Goal: Task Accomplishment & Management: Use online tool/utility

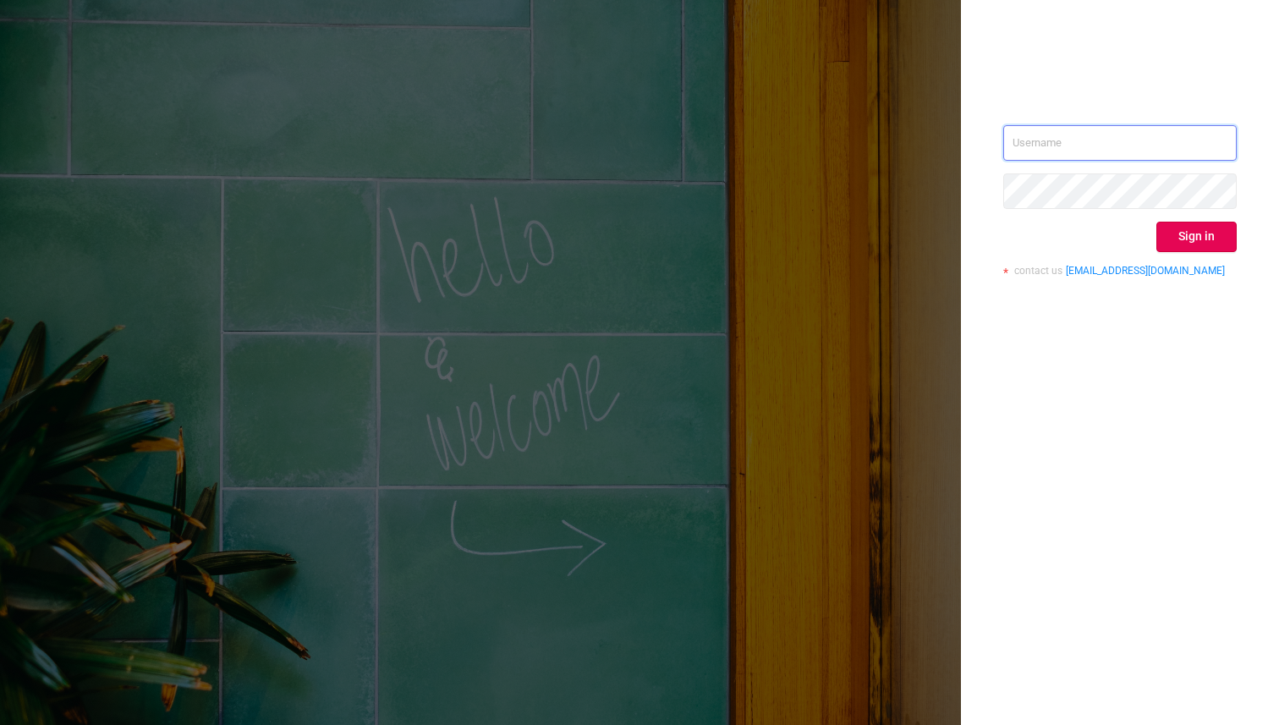
click at [1055, 142] on input "text" at bounding box center [1119, 143] width 233 height 36
type input "[EMAIL_ADDRESS][DOMAIN_NAME]"
click at [1187, 222] on button "Sign in" at bounding box center [1196, 237] width 80 height 30
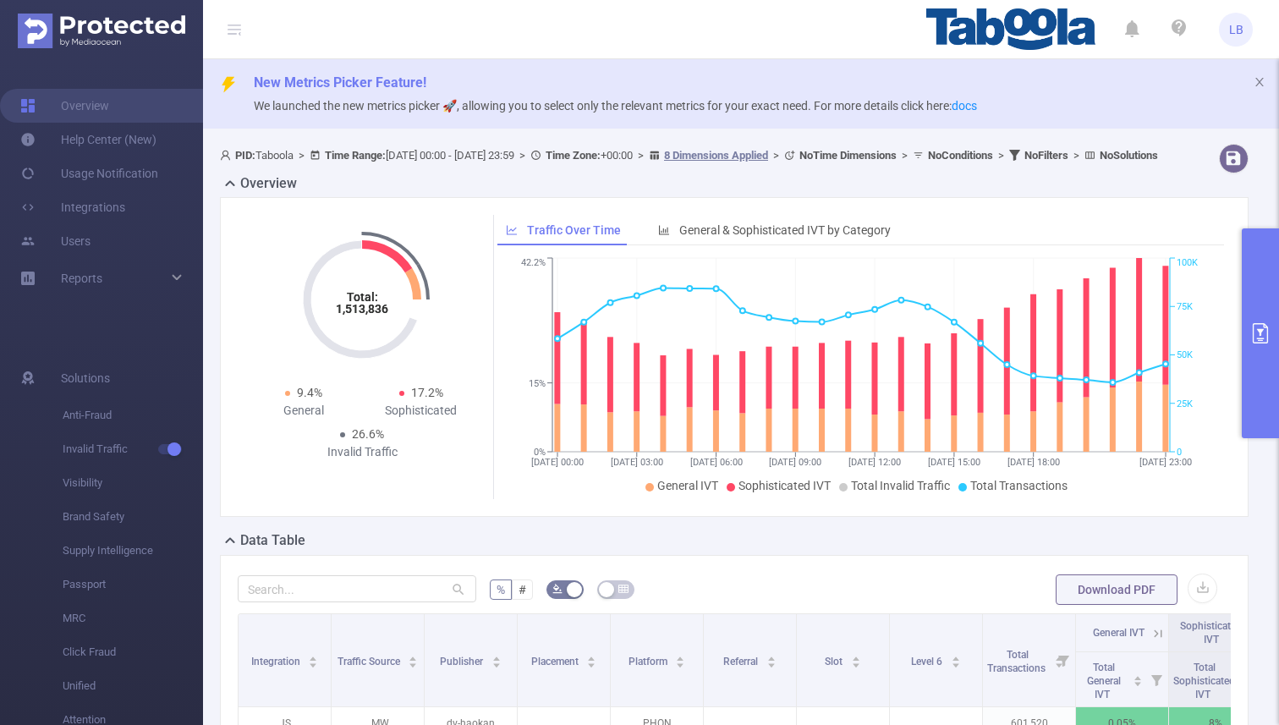
click at [1261, 298] on button "primary" at bounding box center [1260, 333] width 37 height 210
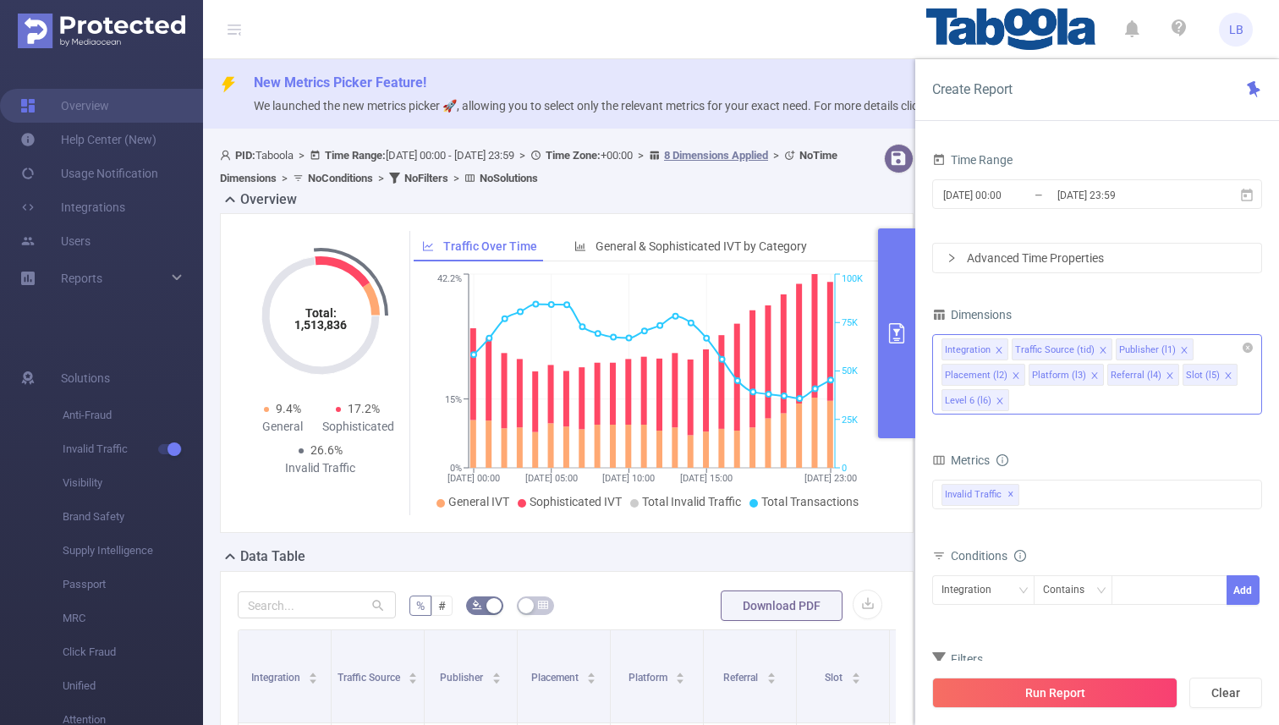
click at [1015, 373] on icon "icon: close" at bounding box center [1015, 375] width 8 height 8
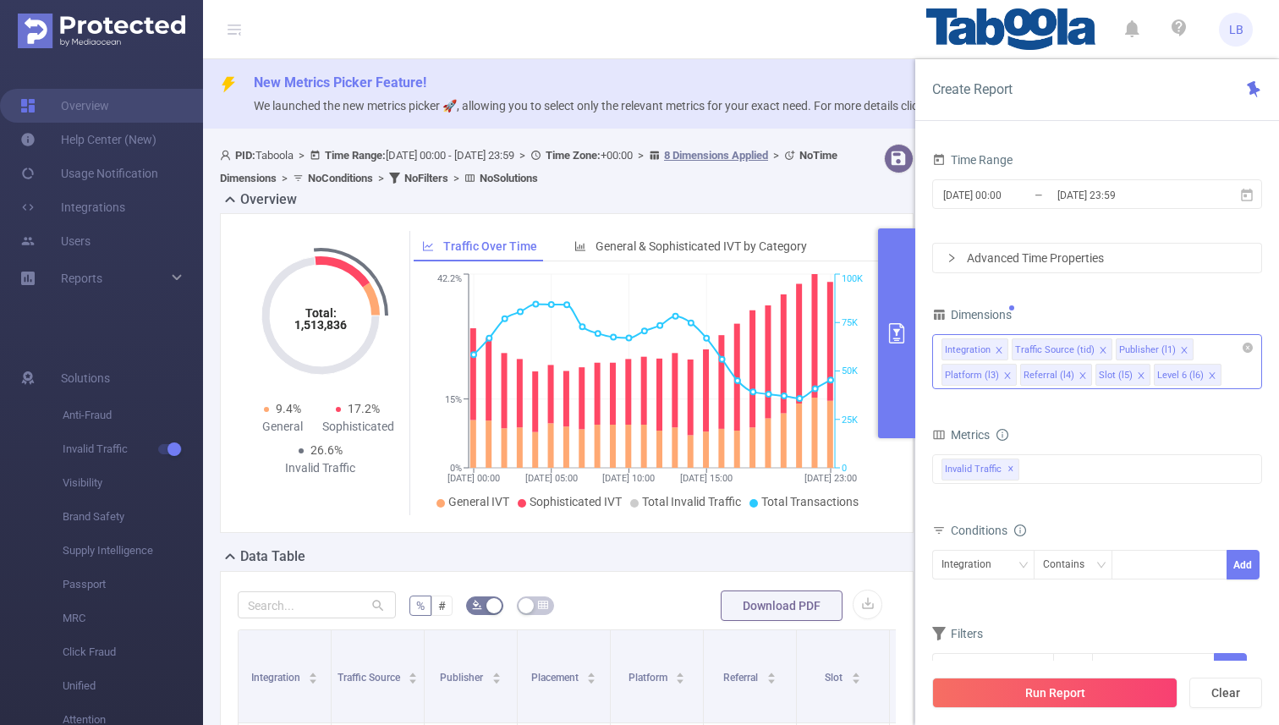
click at [1015, 373] on div "Integration Traffic Source (tid) Publisher (l1) Platform (l3) Referral (l4) Slo…" at bounding box center [1097, 361] width 330 height 55
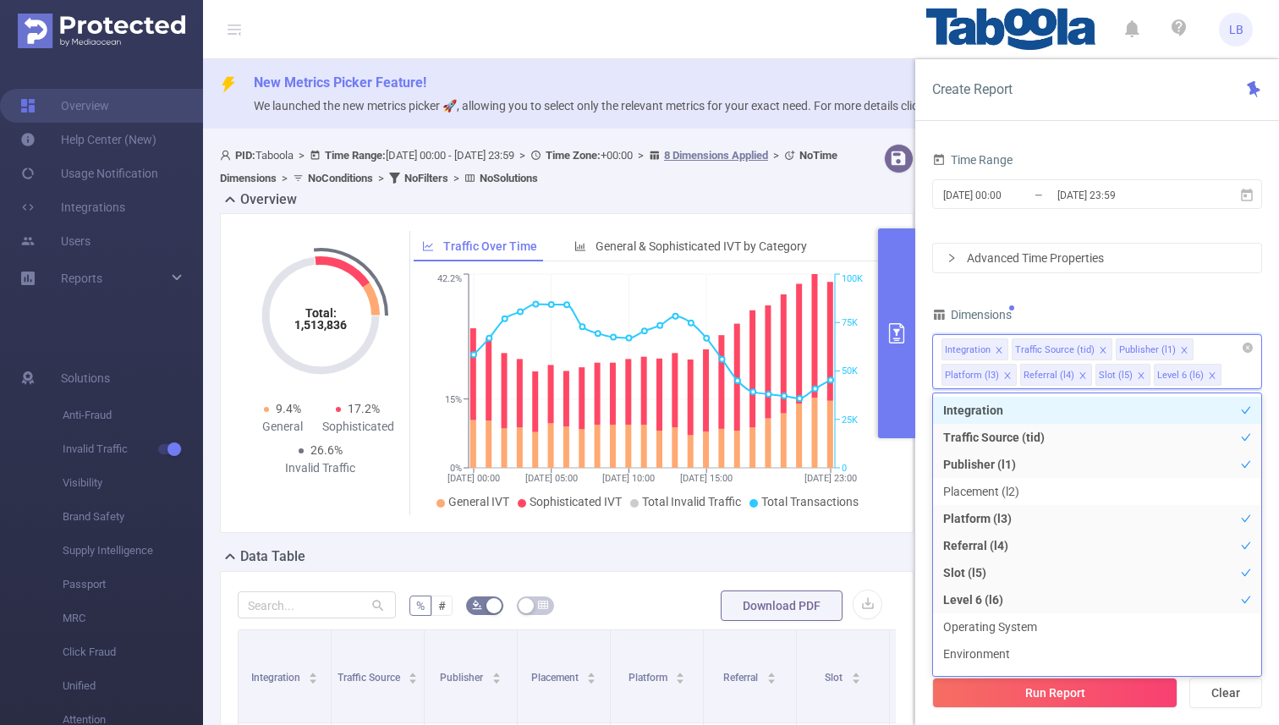
click at [1011, 373] on li "Platform (l3)" at bounding box center [978, 375] width 75 height 22
click at [1007, 373] on icon "icon: close" at bounding box center [1007, 375] width 8 height 8
click at [1000, 375] on icon "icon: close" at bounding box center [1004, 375] width 8 height 8
click at [991, 371] on icon "icon: close" at bounding box center [987, 375] width 8 height 8
click at [1099, 349] on icon "icon: close" at bounding box center [1102, 350] width 6 height 6
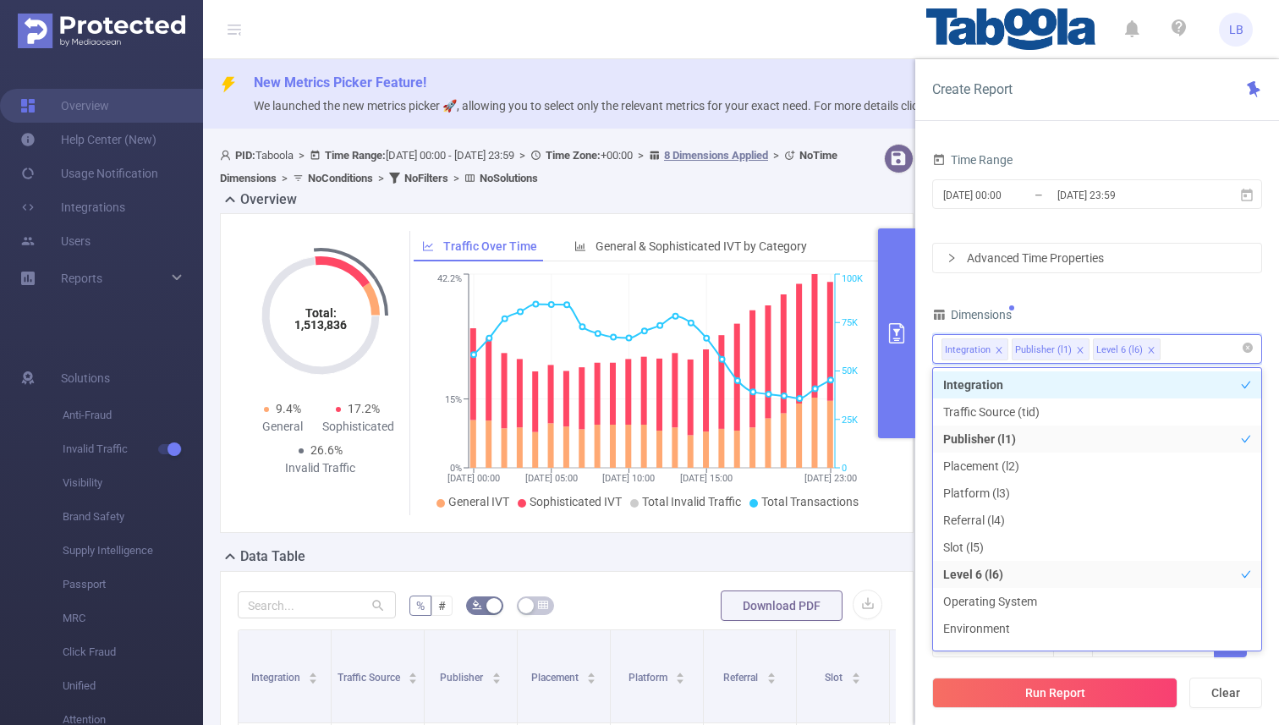
click at [1137, 288] on div "Time Range [DATE] 00:00 _ [DATE] 23:59 Advanced Time Properties Dimensions Inte…" at bounding box center [1097, 413] width 330 height 531
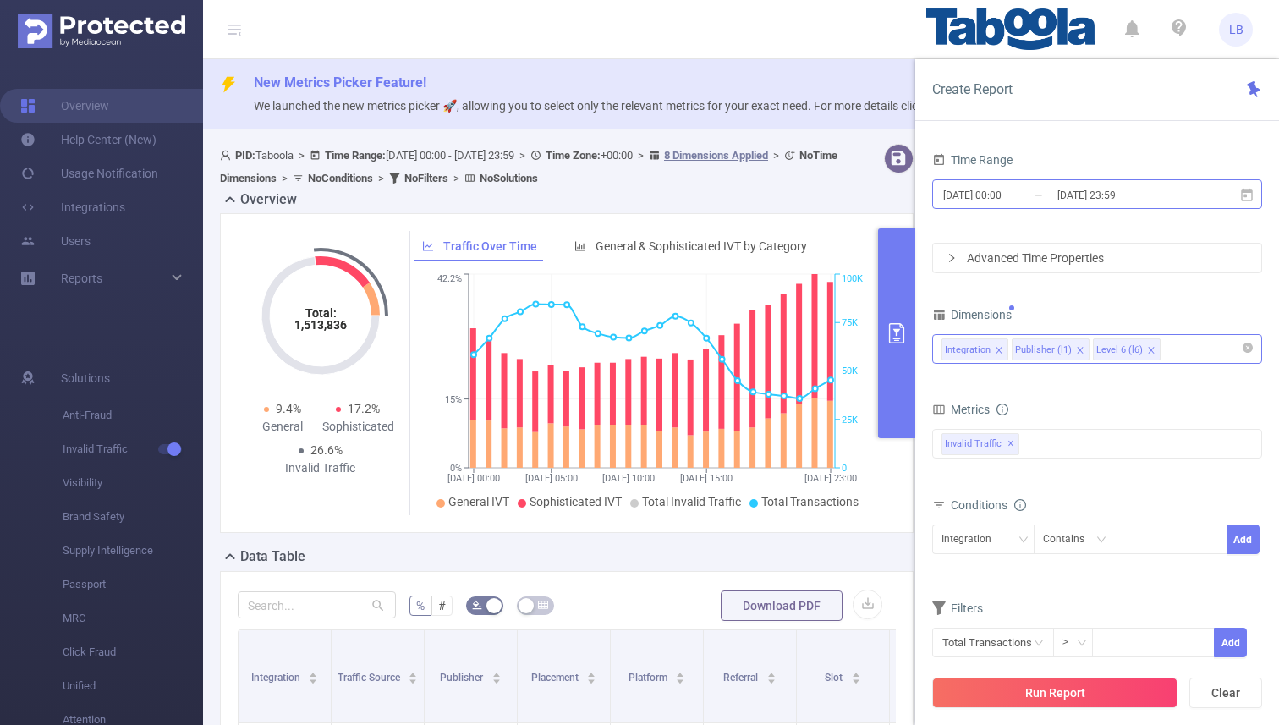
click at [1083, 204] on input "[DATE] 23:59" at bounding box center [1123, 195] width 137 height 23
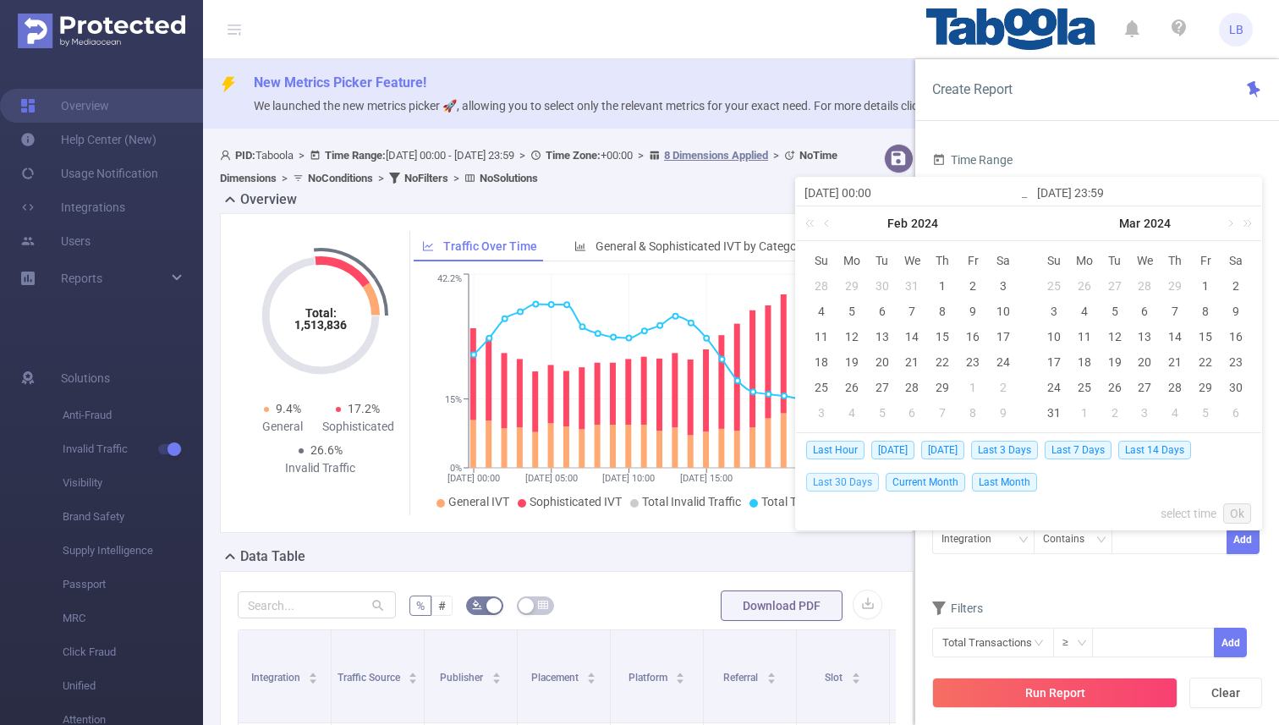
click at [824, 479] on span "Last 30 Days" at bounding box center [842, 482] width 73 height 19
type input "[DATE] 00:00"
type input "[DATE] 23:59"
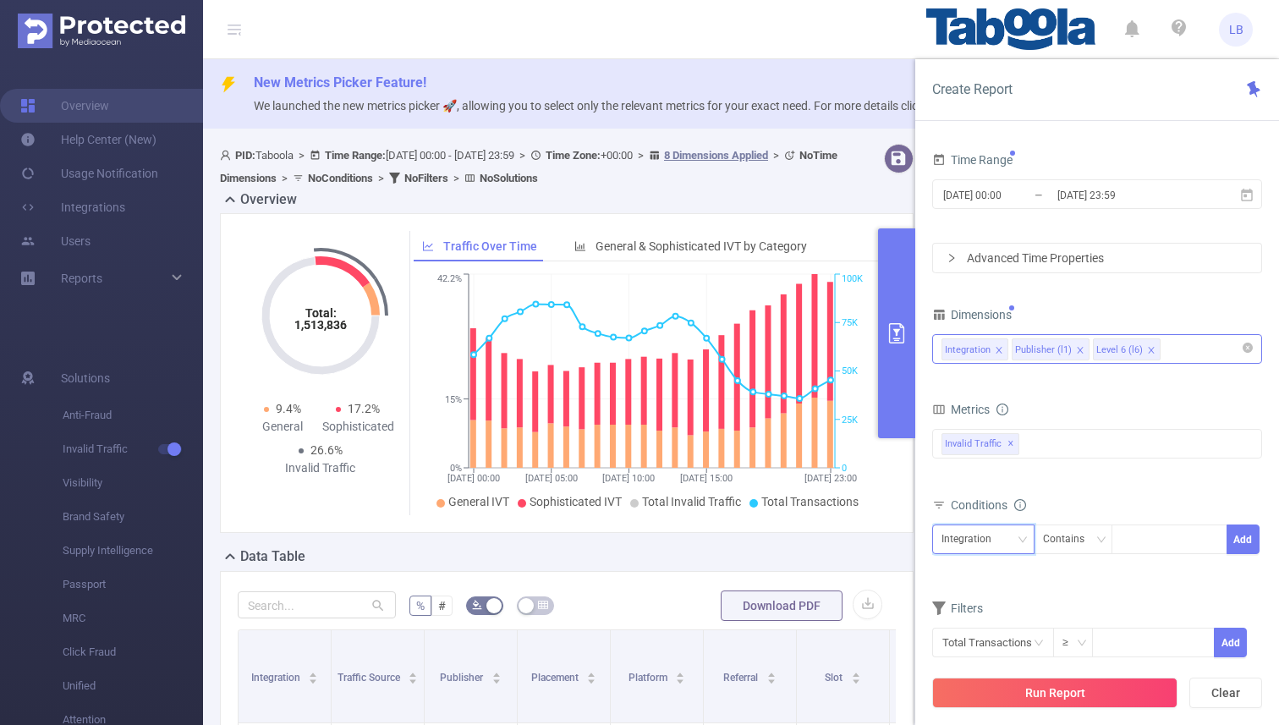
click at [966, 538] on div "Integration" at bounding box center [972, 539] width 62 height 28
click at [967, 592] on li "Publisher (l1)" at bounding box center [983, 601] width 102 height 27
click at [1139, 551] on div at bounding box center [1169, 539] width 97 height 28
paste input "portalcolatinaemacao"
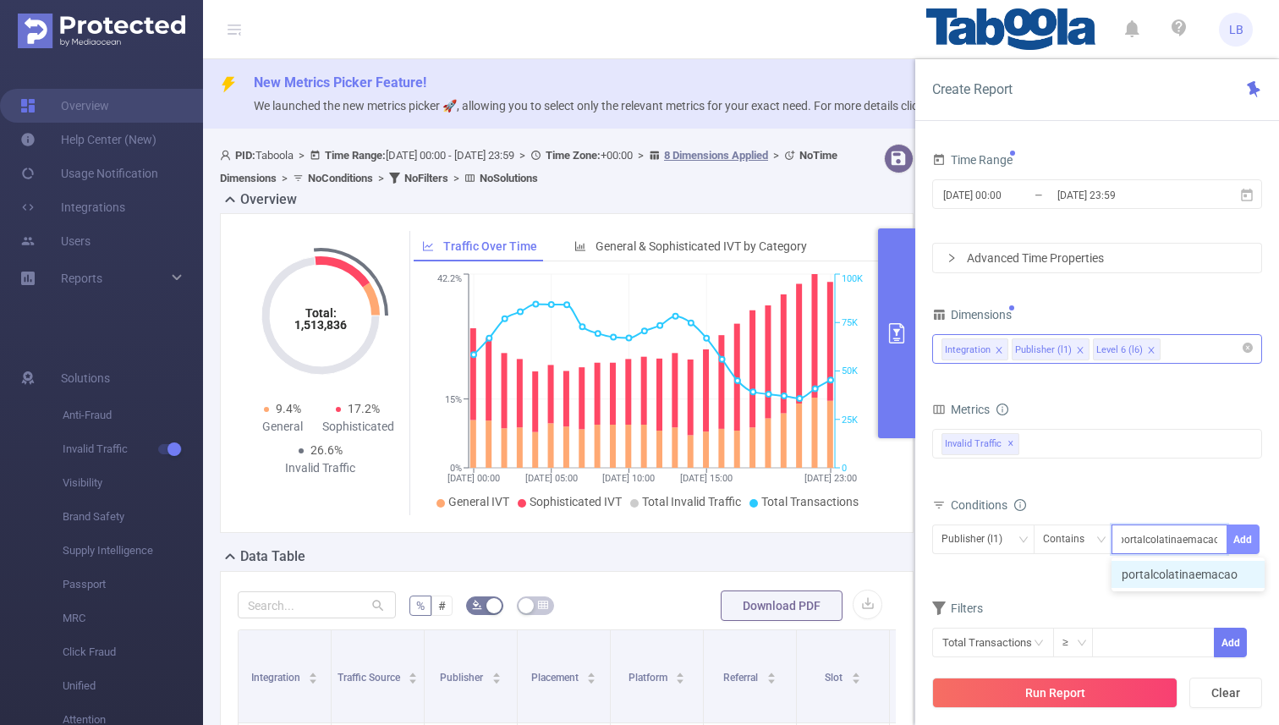
type input "portalcolatinaemacao"
click at [1252, 532] on button "Add" at bounding box center [1242, 539] width 33 height 30
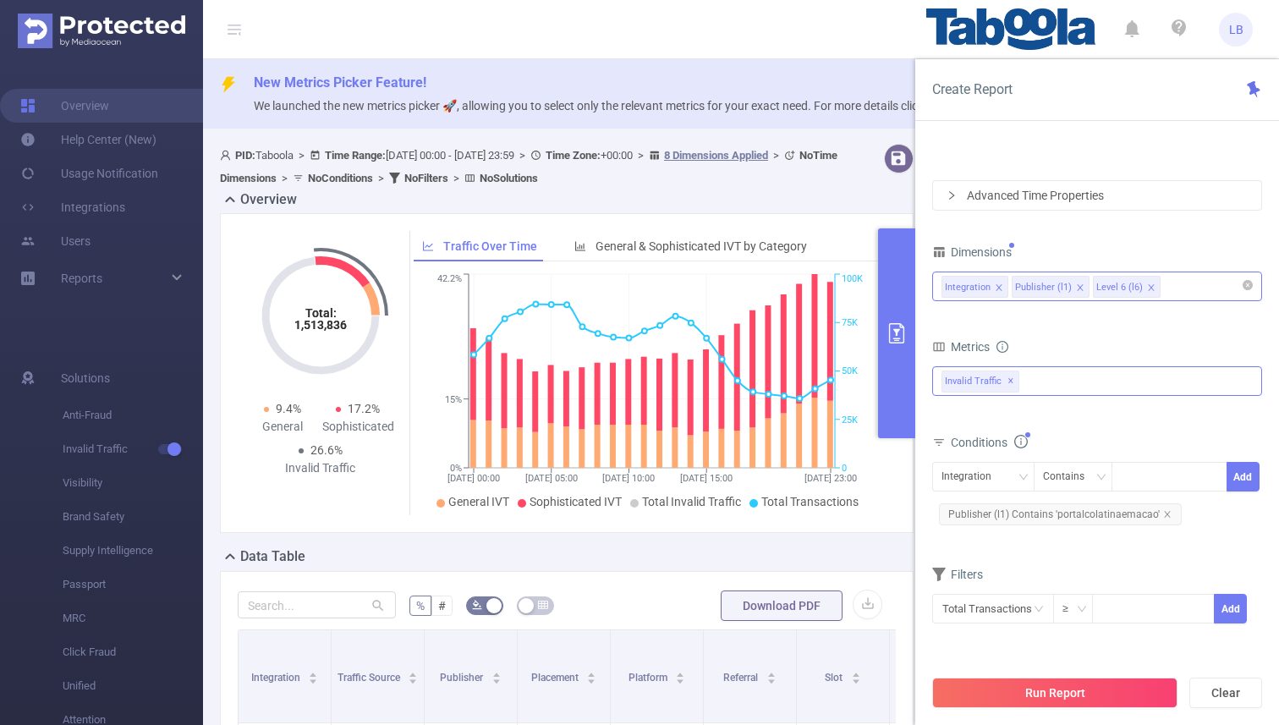
click at [1071, 380] on div "Invalid Traffic ✕" at bounding box center [1097, 381] width 330 height 30
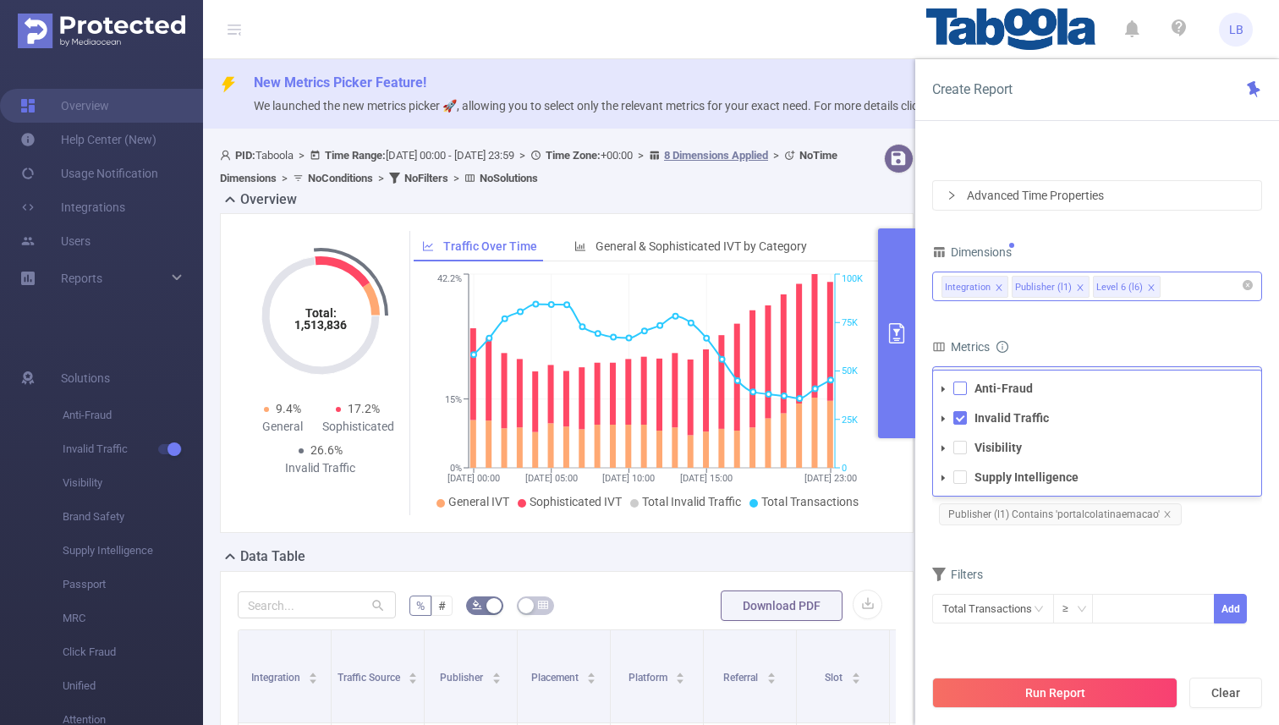
click at [959, 390] on span at bounding box center [960, 388] width 14 height 14
click at [959, 475] on span at bounding box center [960, 477] width 14 height 14
click at [1133, 329] on form "Dimensions Integration Publisher (l1) Level 6 (l6) Metrics bp_total bp_adult bp…" at bounding box center [1097, 442] width 330 height 405
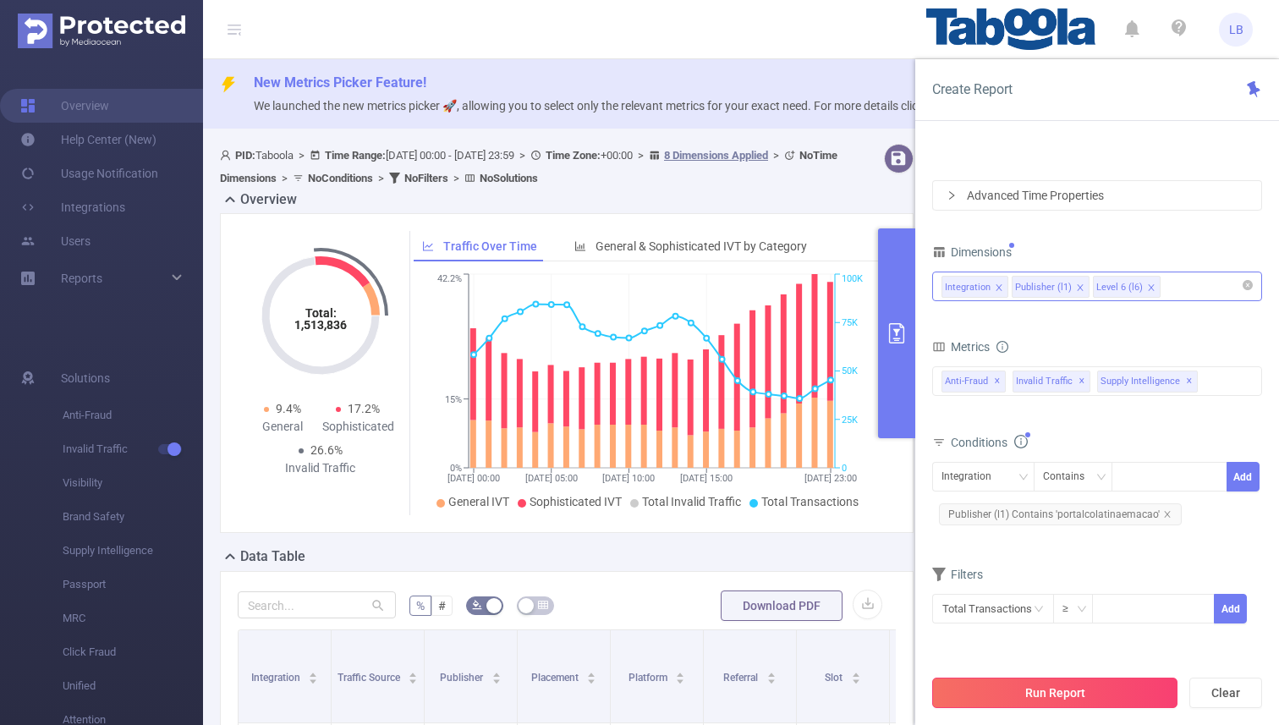
click at [1107, 679] on button "Run Report" at bounding box center [1054, 692] width 245 height 30
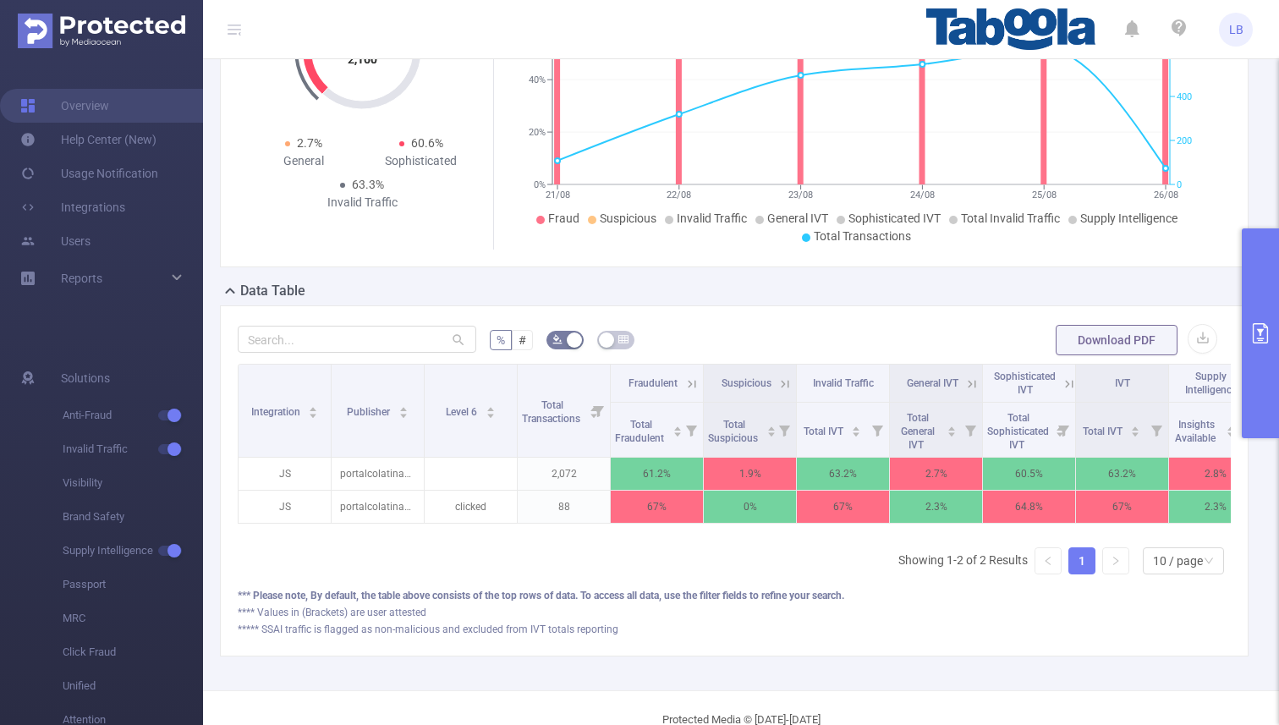
scroll to position [266, 0]
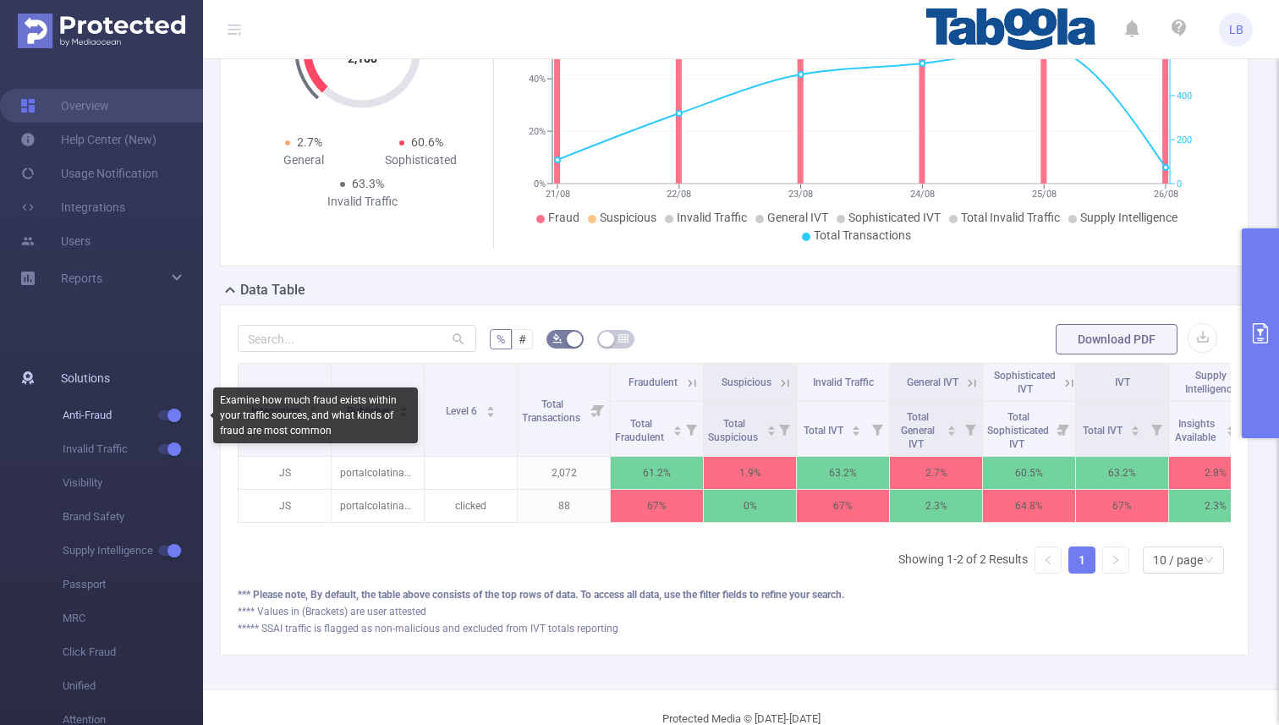
click at [162, 416] on span "button" at bounding box center [173, 415] width 22 height 8
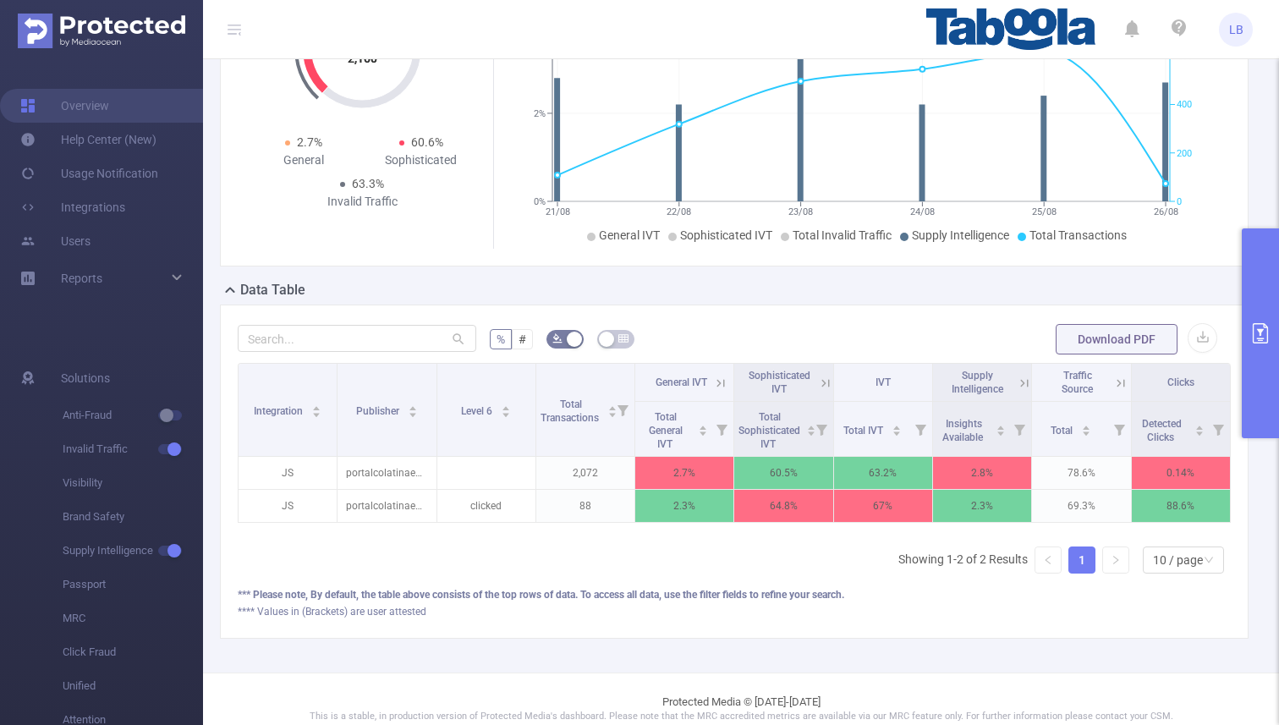
click at [820, 378] on icon at bounding box center [825, 382] width 15 height 15
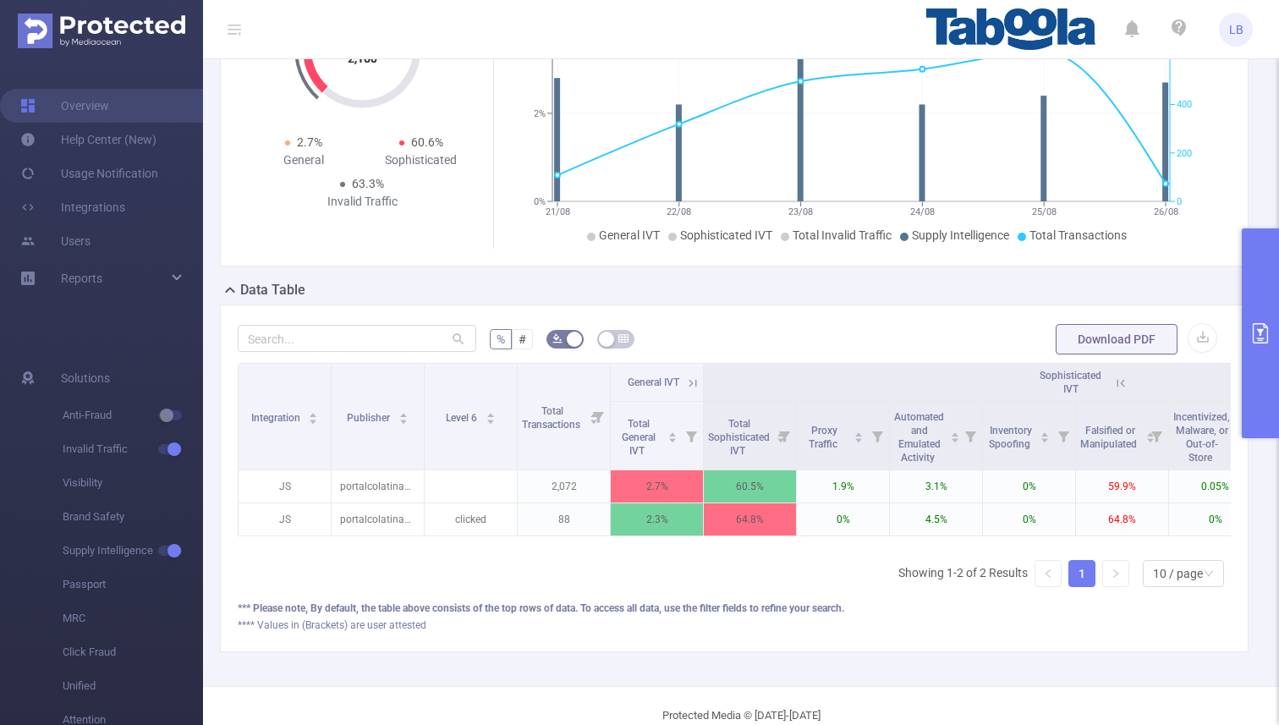
click at [1274, 267] on button "primary" at bounding box center [1260, 333] width 37 height 210
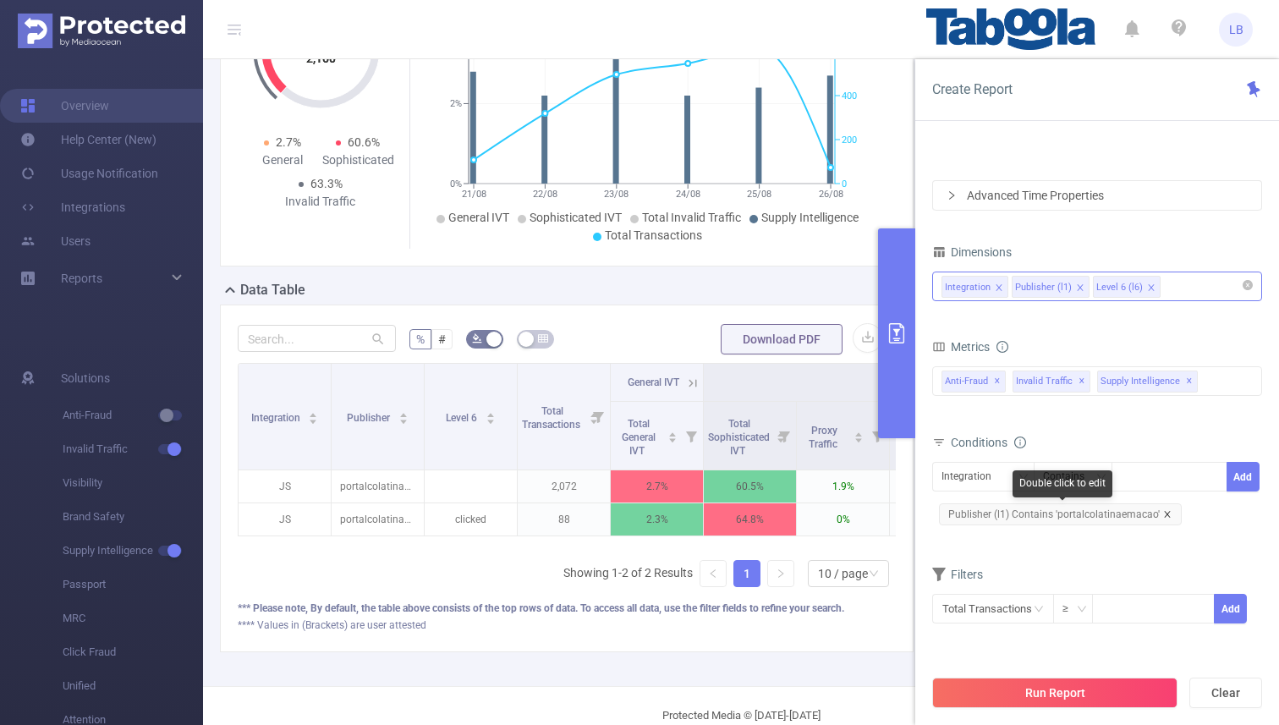
click at [1164, 511] on icon "icon: close" at bounding box center [1167, 514] width 6 height 6
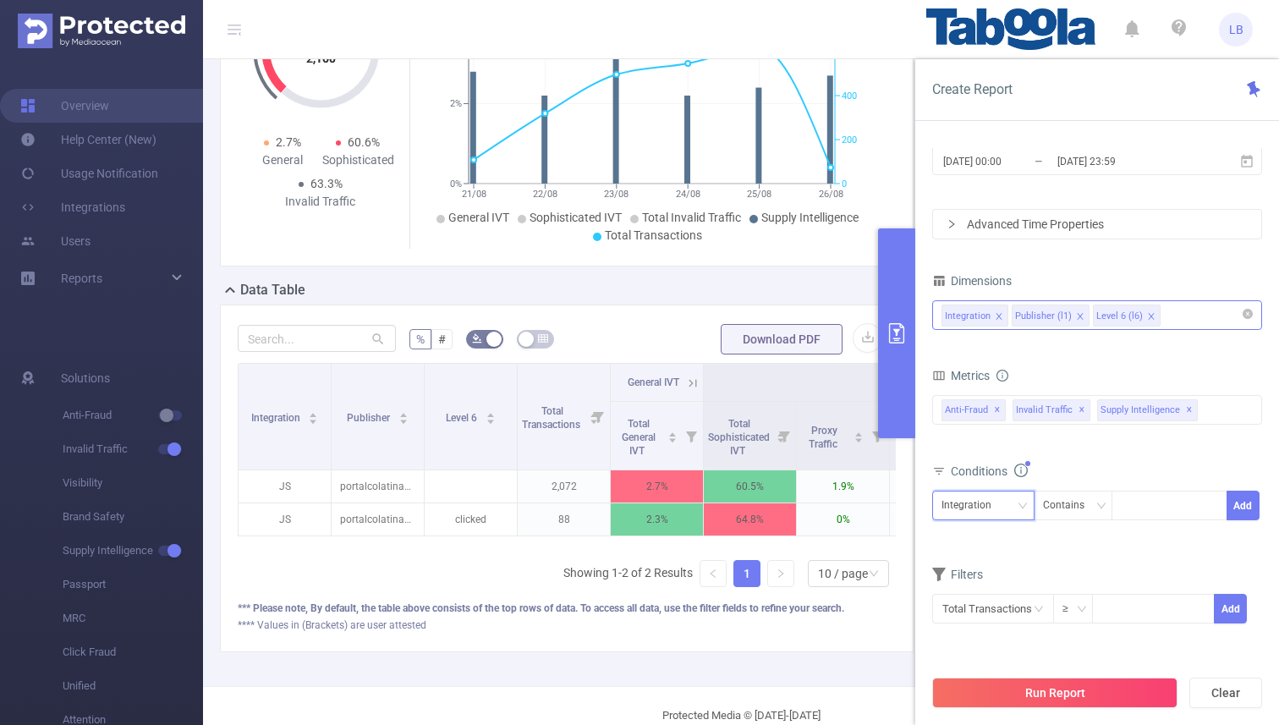
click at [1022, 494] on div "Integration" at bounding box center [983, 505] width 84 height 28
click at [1016, 563] on li "Publisher (l1)" at bounding box center [983, 567] width 102 height 27
click at [1142, 502] on div at bounding box center [1169, 505] width 97 height 28
paste input "americatvperu"
type input "americatvperu"
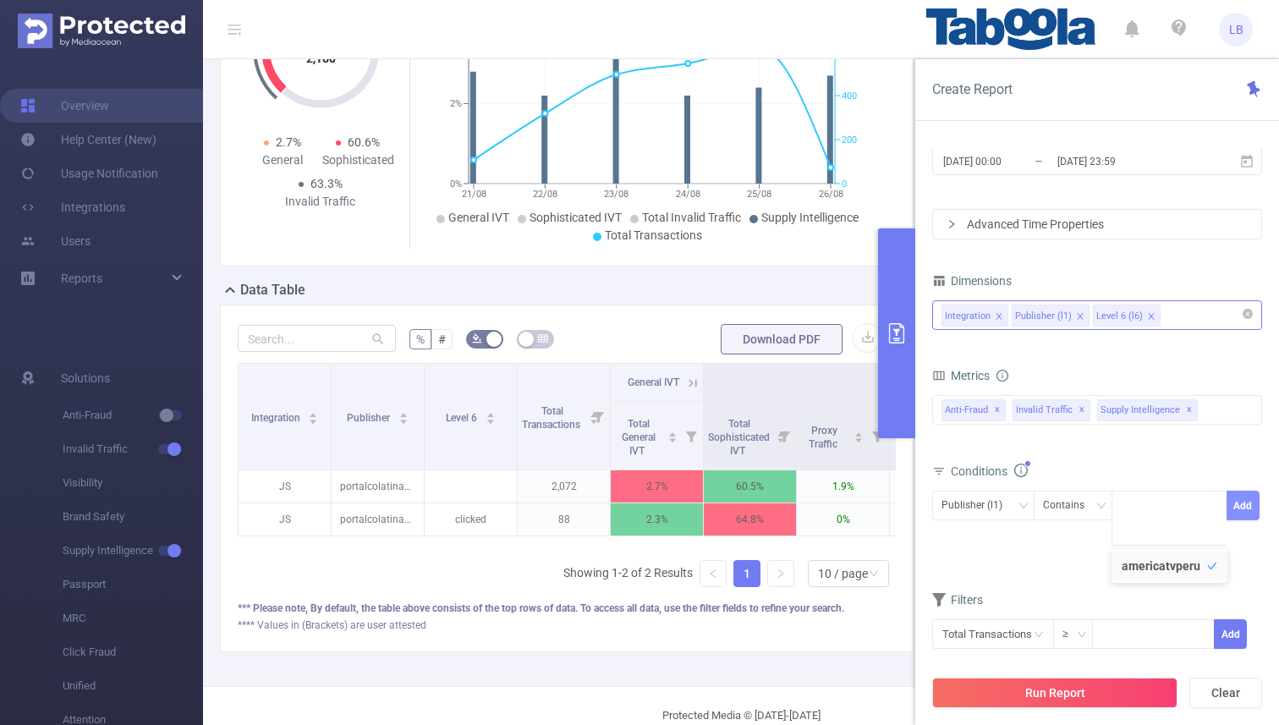
click at [1248, 502] on button "Add" at bounding box center [1242, 506] width 33 height 30
click at [1001, 674] on div "Run Report Clear" at bounding box center [1097, 693] width 364 height 64
click at [999, 681] on button "Run Report" at bounding box center [1054, 692] width 245 height 30
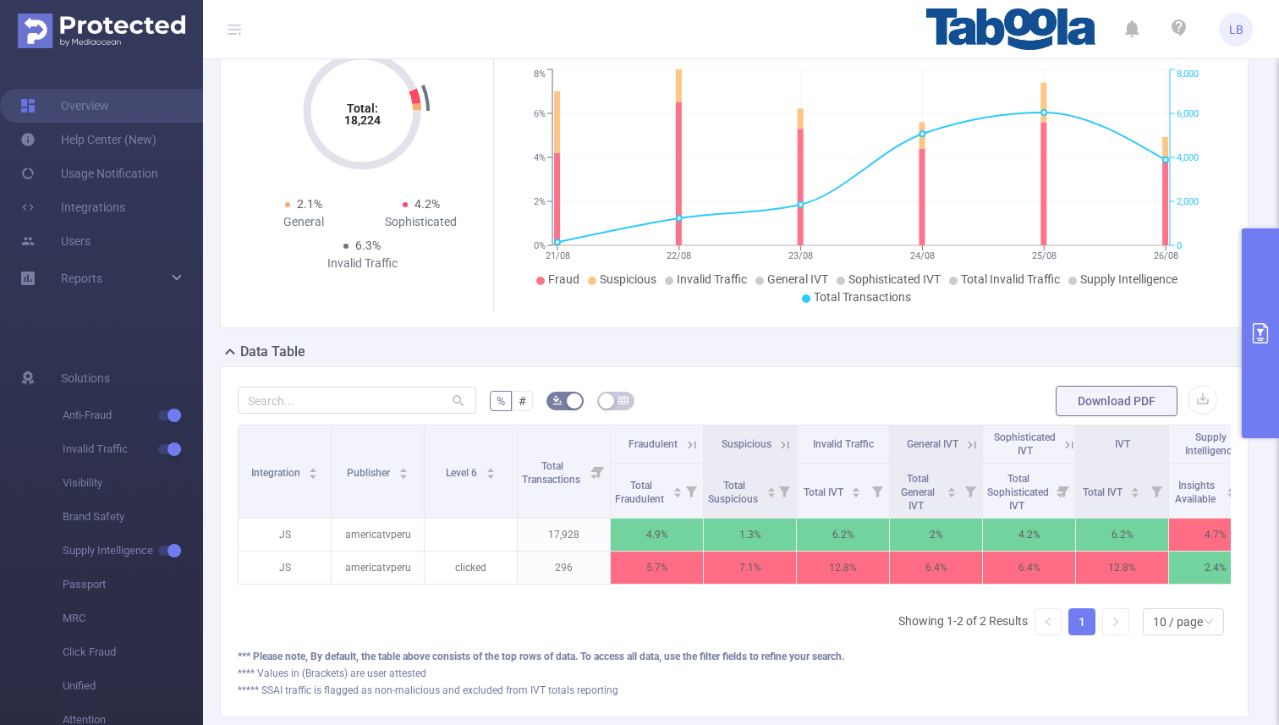
click at [1268, 337] on icon "primary" at bounding box center [1260, 333] width 20 height 20
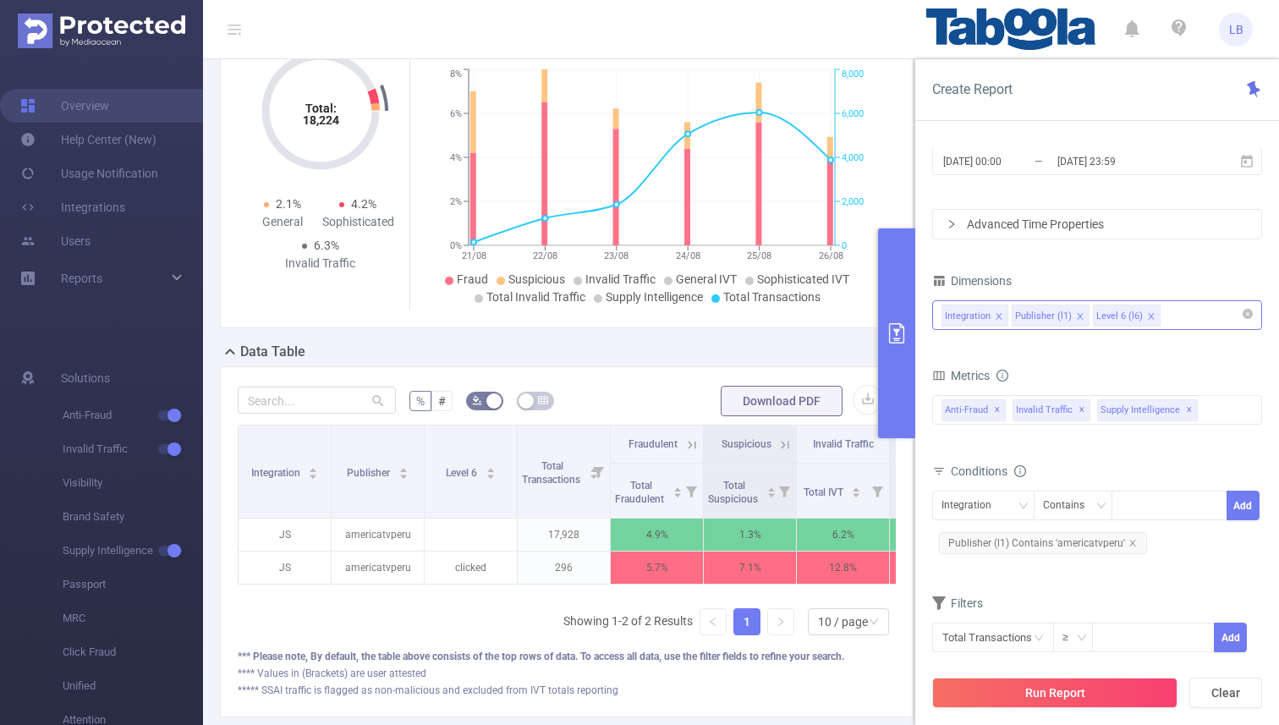
click at [909, 322] on button "primary" at bounding box center [896, 333] width 37 height 210
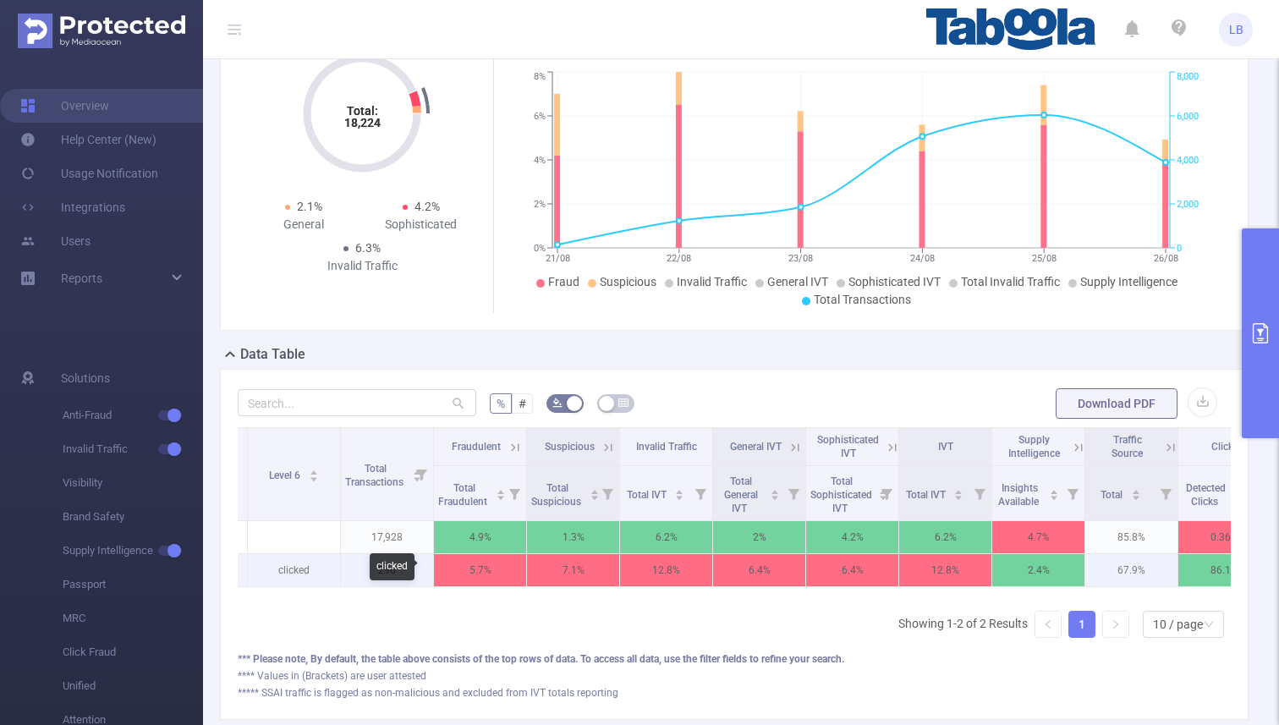
scroll to position [0, 184]
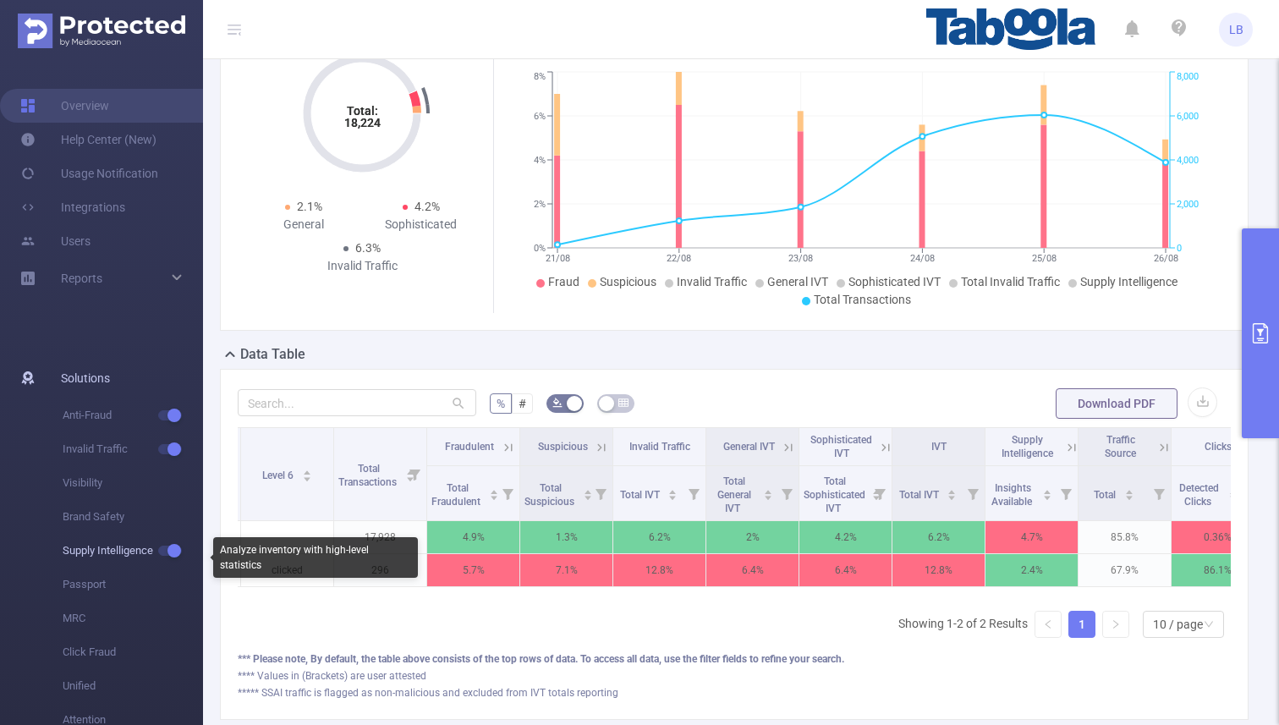
click at [162, 551] on span "button" at bounding box center [173, 550] width 22 height 8
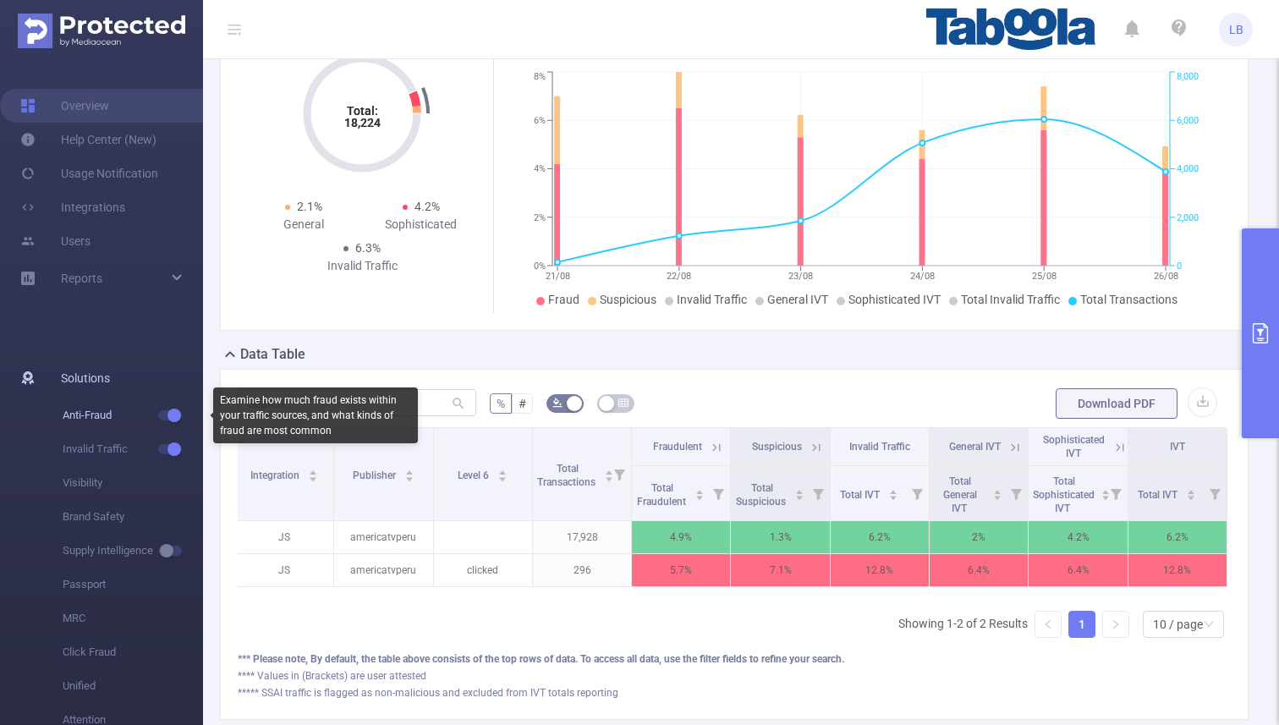
click at [172, 422] on span "Anti-Fraud" at bounding box center [133, 415] width 140 height 34
click at [172, 420] on button "button" at bounding box center [170, 415] width 24 height 10
